Goal: Information Seeking & Learning: Understand process/instructions

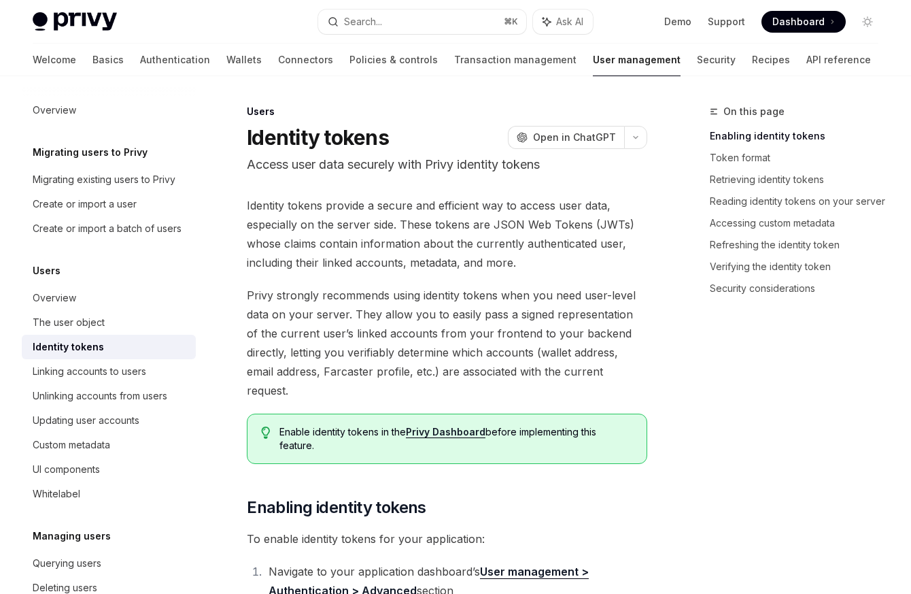
scroll to position [100, 0]
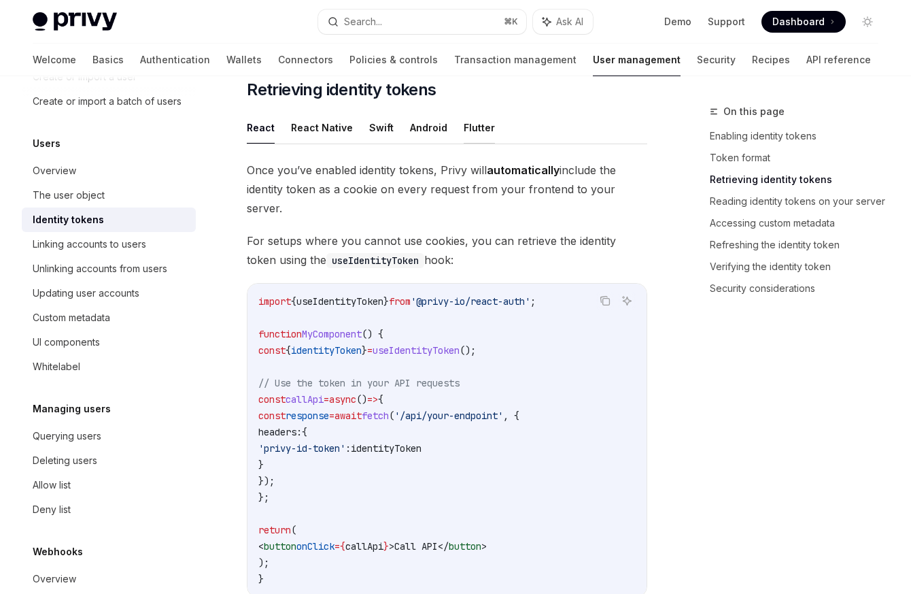
scroll to position [1138, 0]
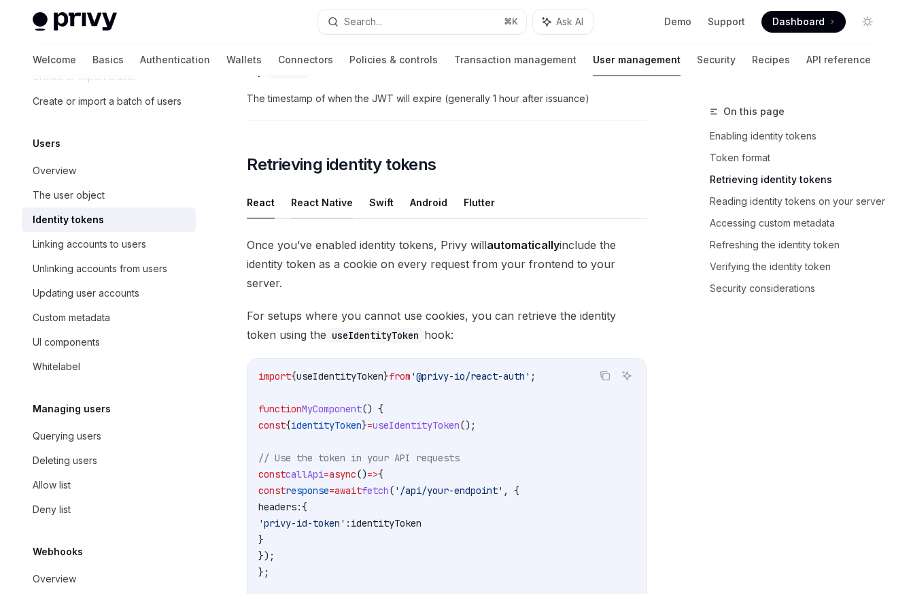
click at [324, 200] on button "React Native" at bounding box center [322, 202] width 62 height 32
type textarea "*"
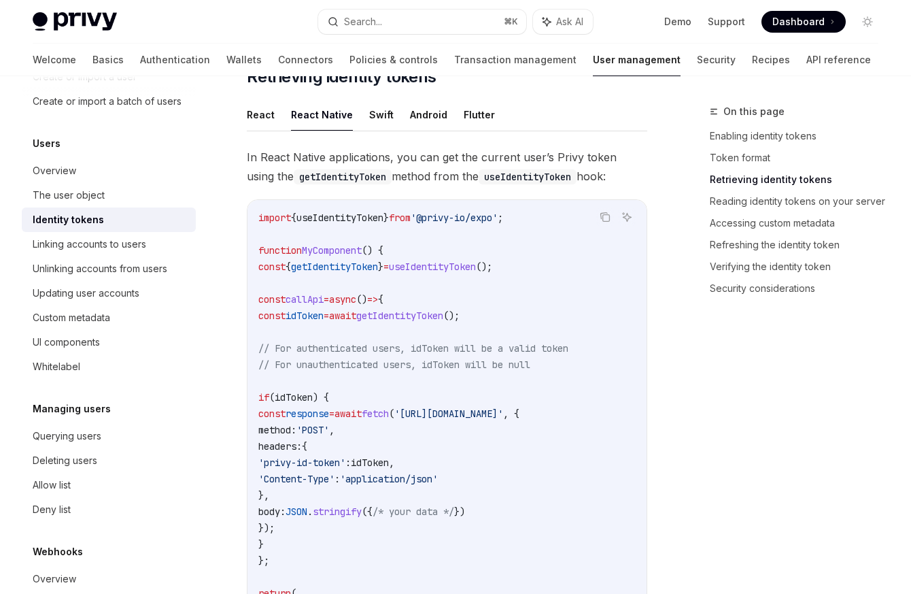
scroll to position [1227, 0]
click at [389, 455] on span "idToken" at bounding box center [370, 461] width 38 height 12
click at [329, 456] on span "'privy-id-token'" at bounding box center [301, 461] width 87 height 12
drag, startPoint x: 319, startPoint y: 456, endPoint x: 362, endPoint y: 458, distance: 42.9
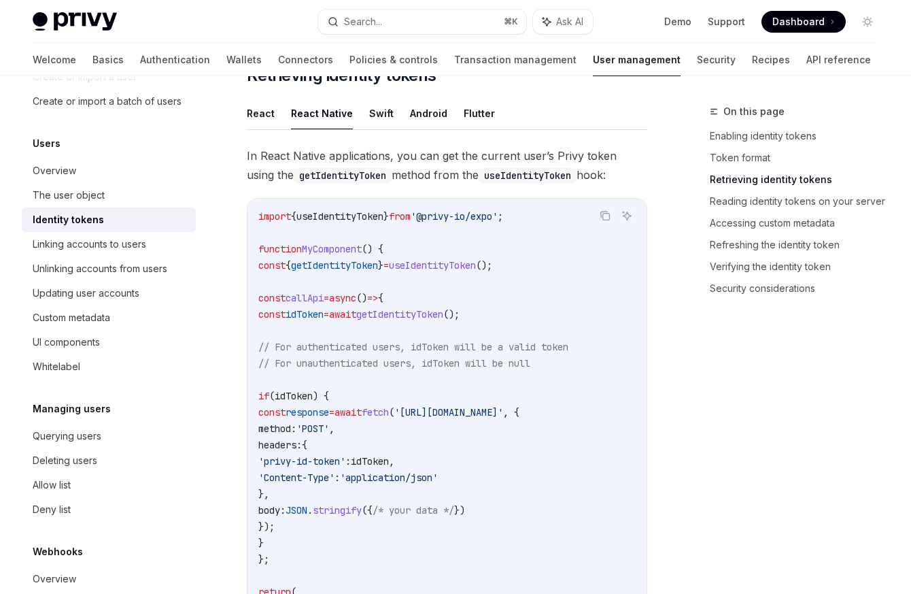
click at [345, 458] on span "'privy-id-token'" at bounding box center [301, 461] width 87 height 12
click at [512, 460] on code "import { useIdentityToken } from '@privy-io/expo' ; function MyComponent () { c…" at bounding box center [446, 428] width 377 height 441
